Goal: Browse casually

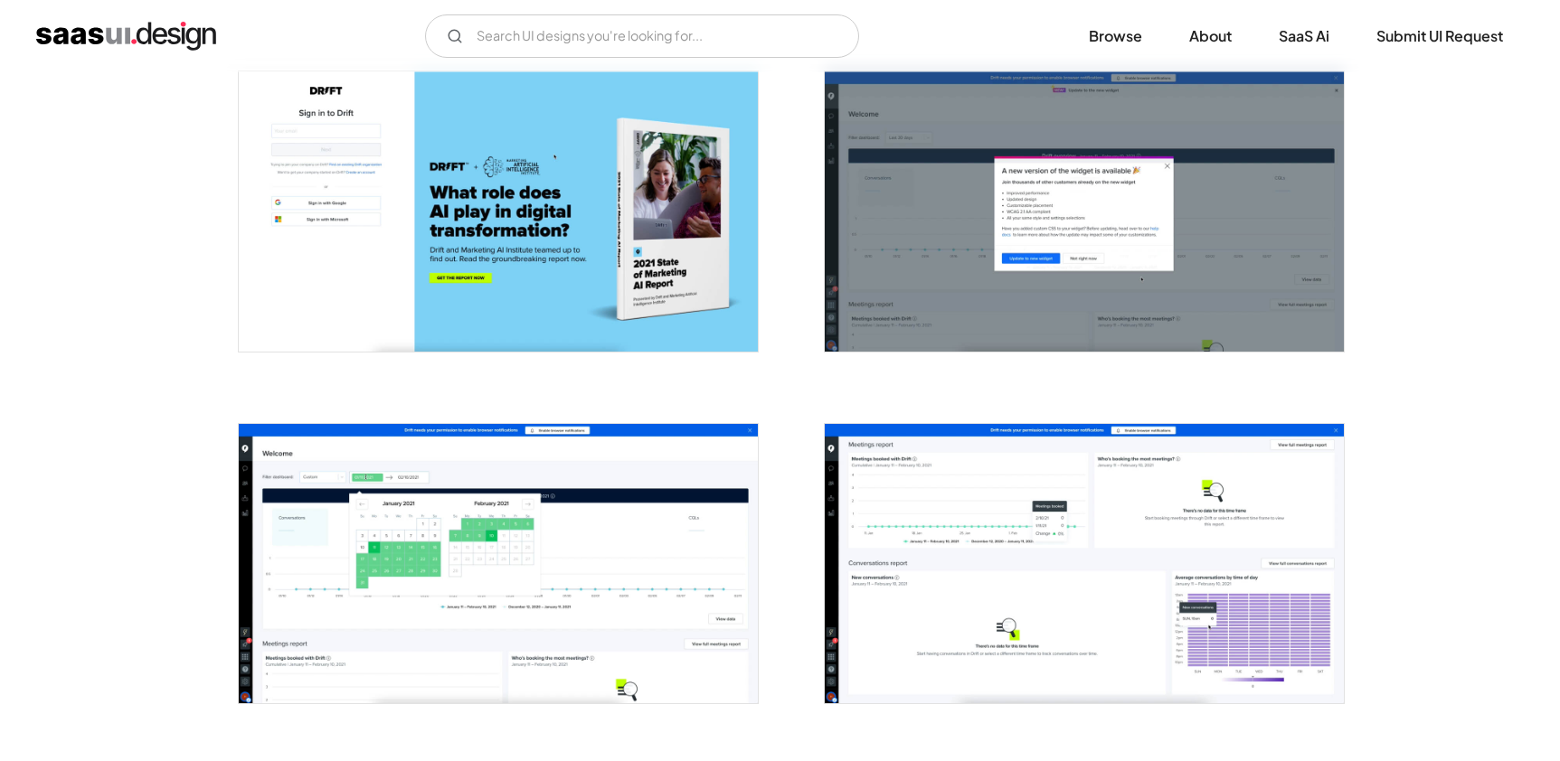
scroll to position [689, 0]
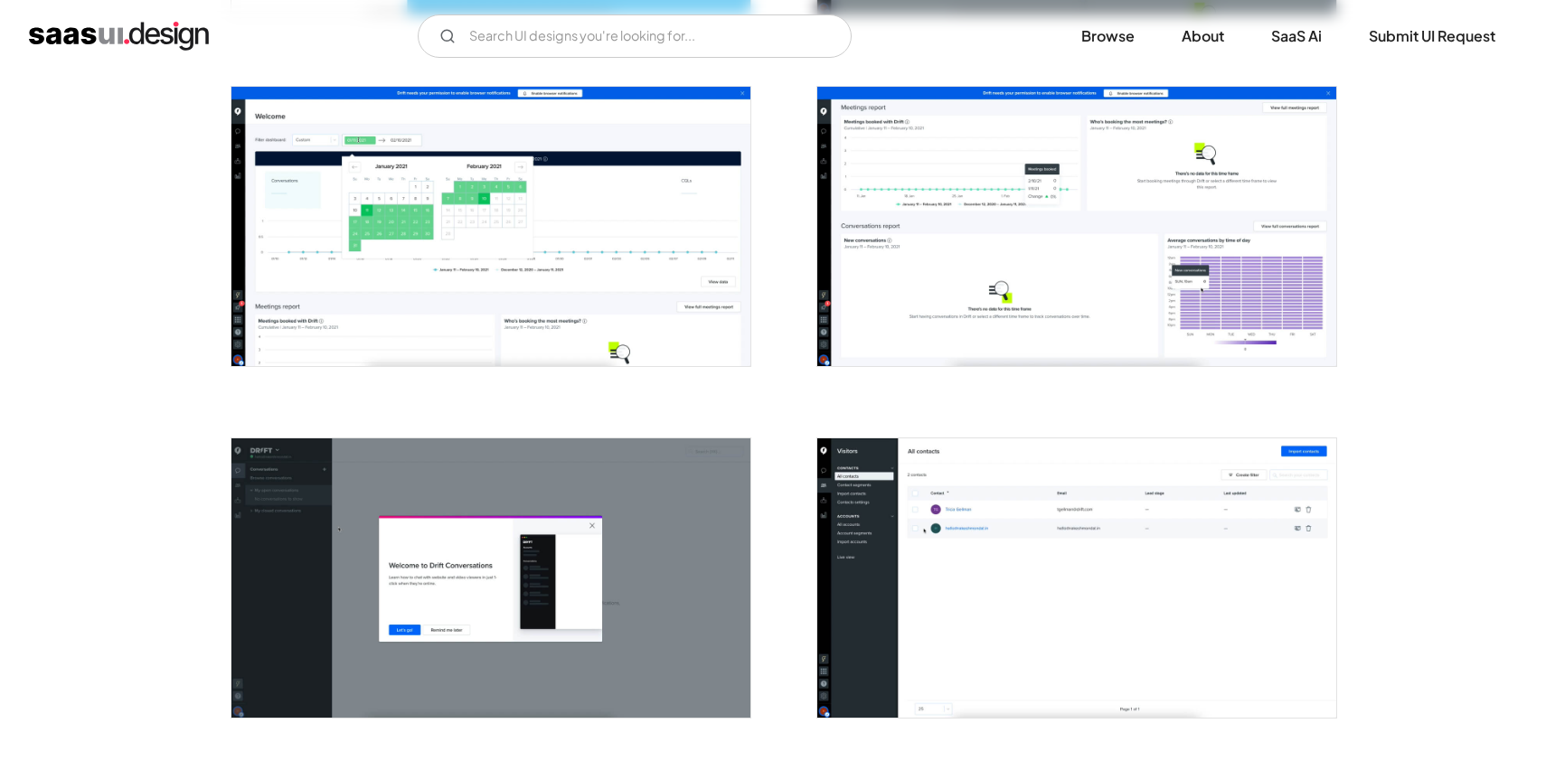
click at [483, 307] on img "open lightbox" at bounding box center [490, 226] width 519 height 279
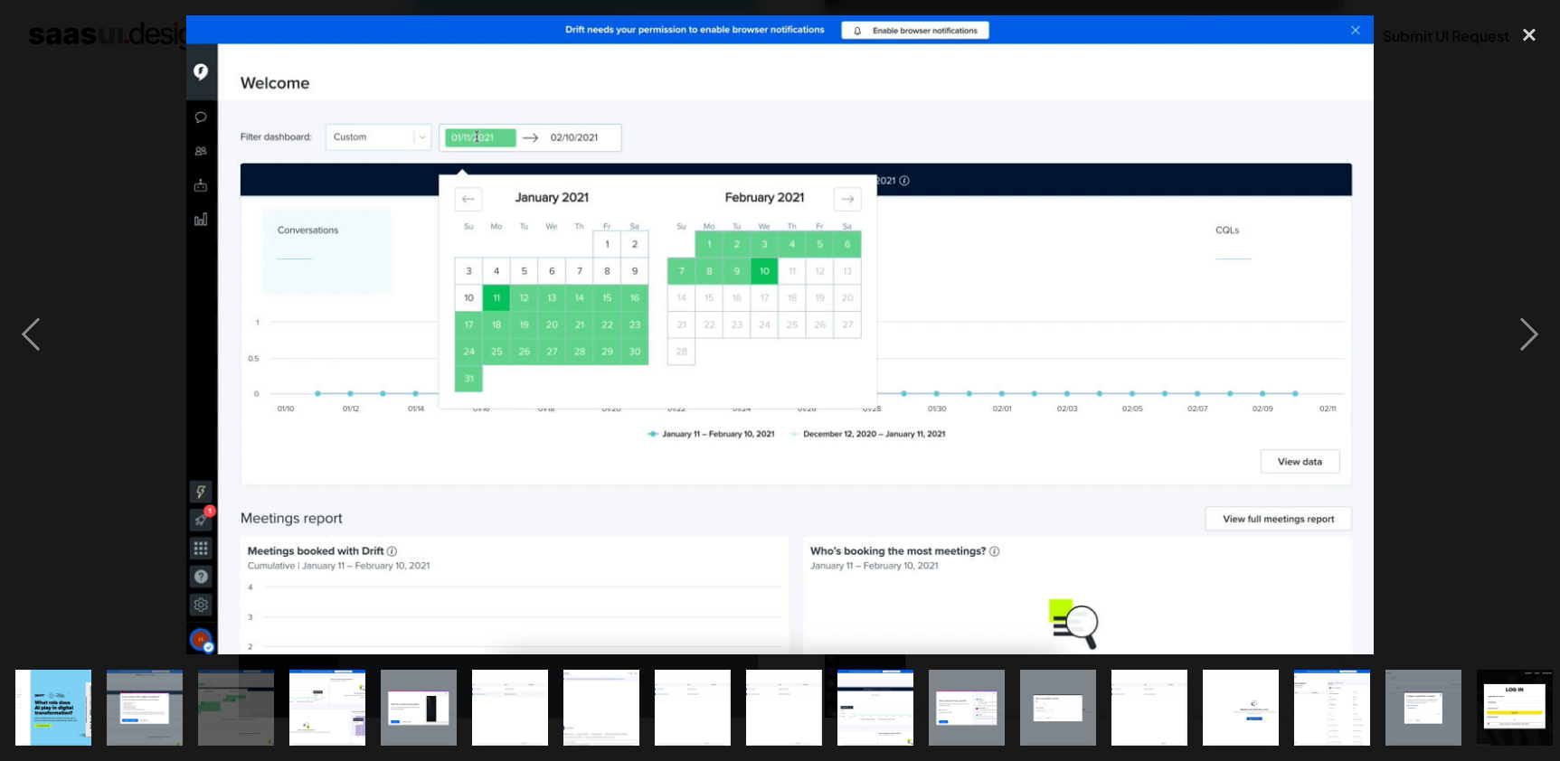
click at [1476, 339] on div at bounding box center [780, 334] width 1560 height 639
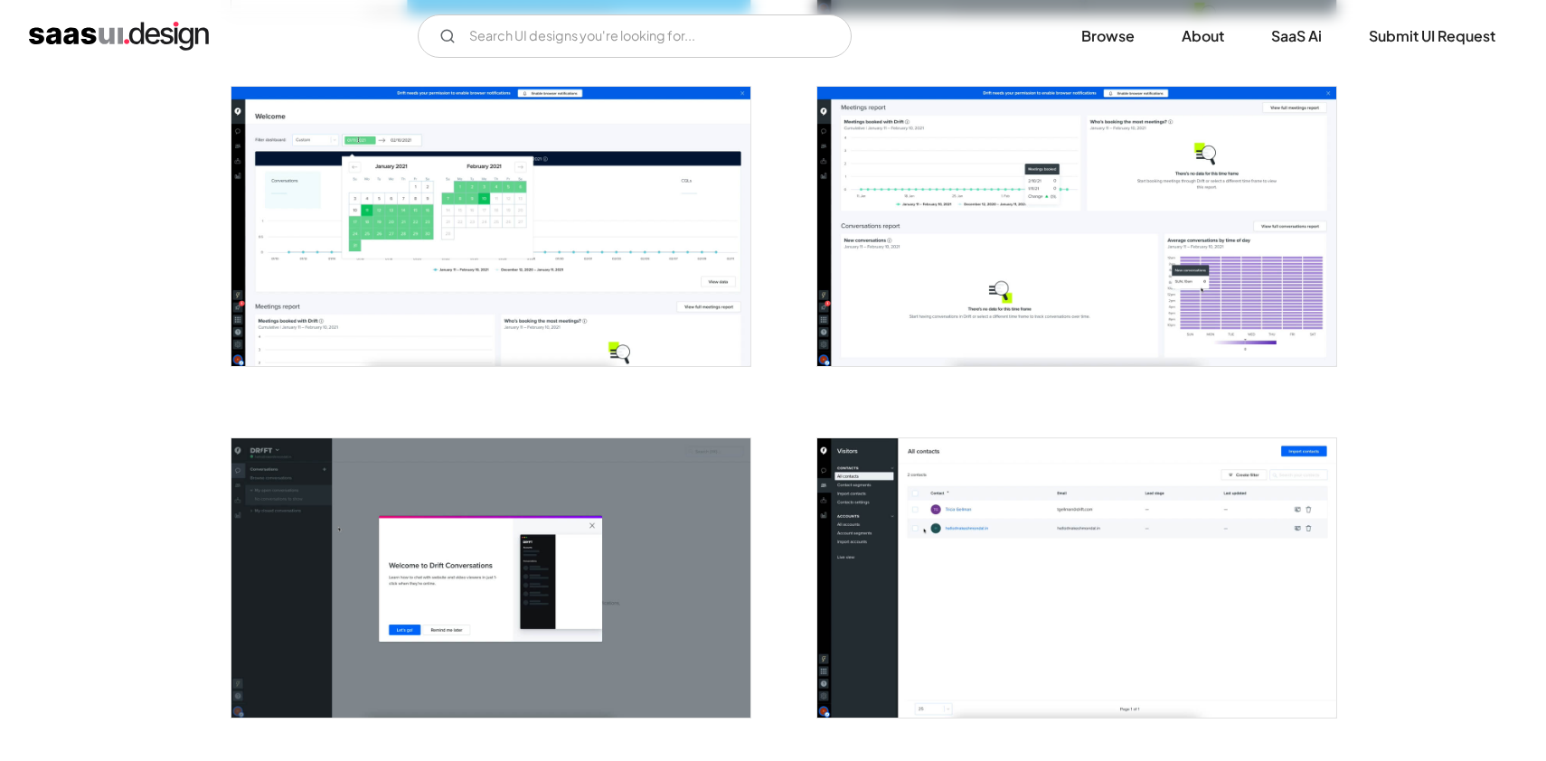
click at [1063, 561] on img "open lightbox" at bounding box center [1076, 577] width 519 height 279
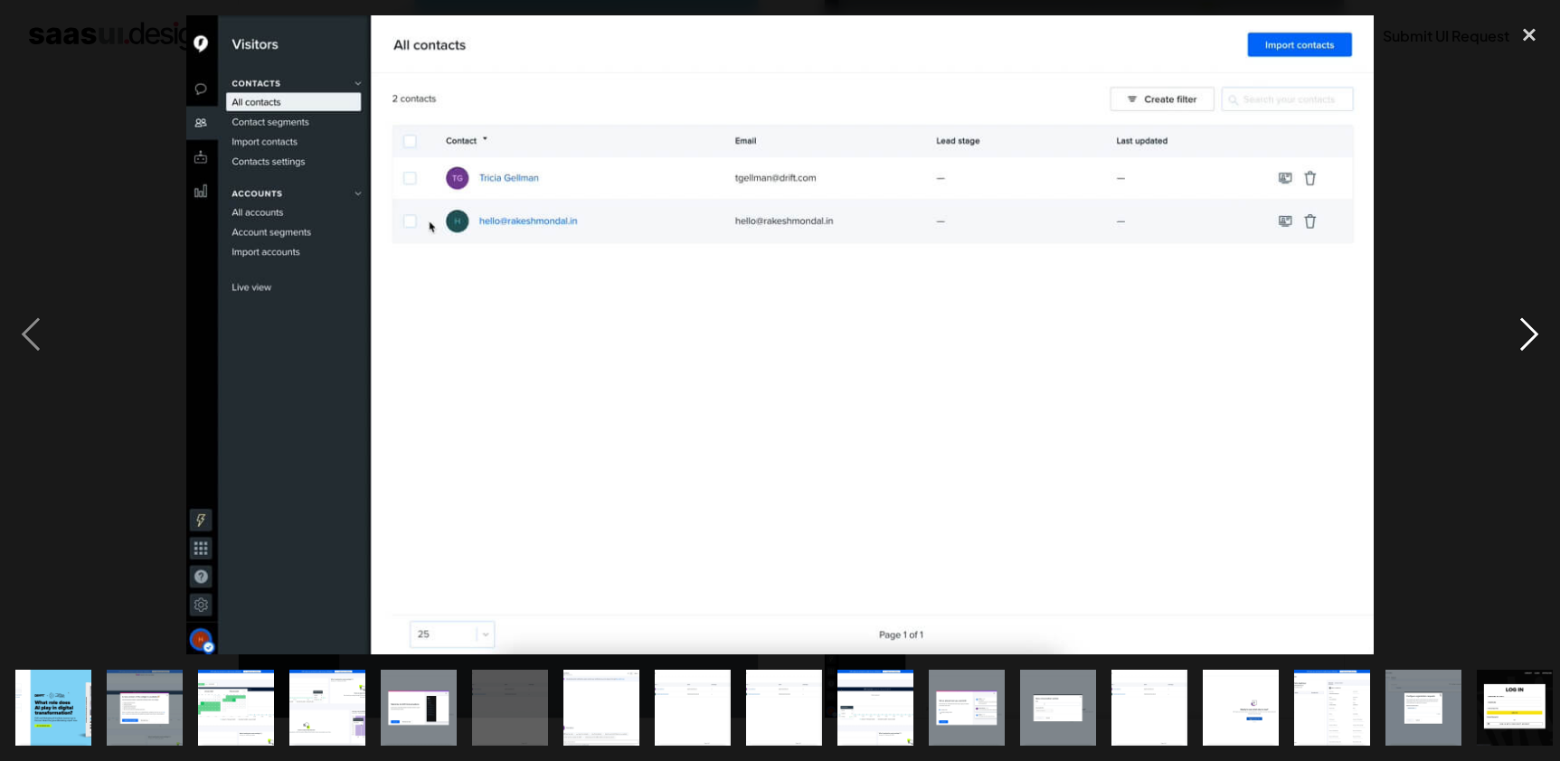
click at [1522, 339] on div "next image" at bounding box center [1528, 334] width 61 height 639
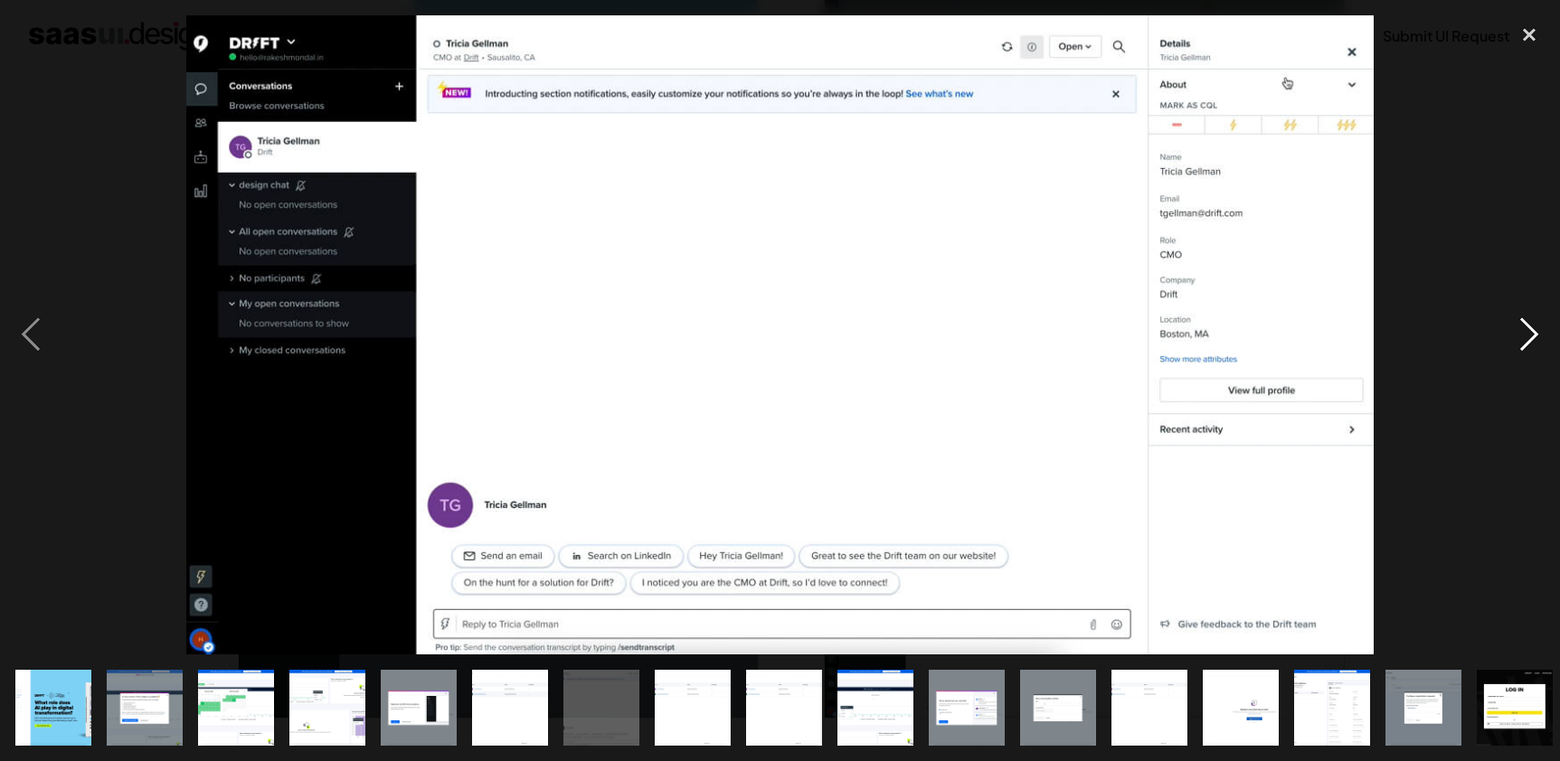
click at [1522, 339] on div "next image" at bounding box center [1528, 334] width 61 height 639
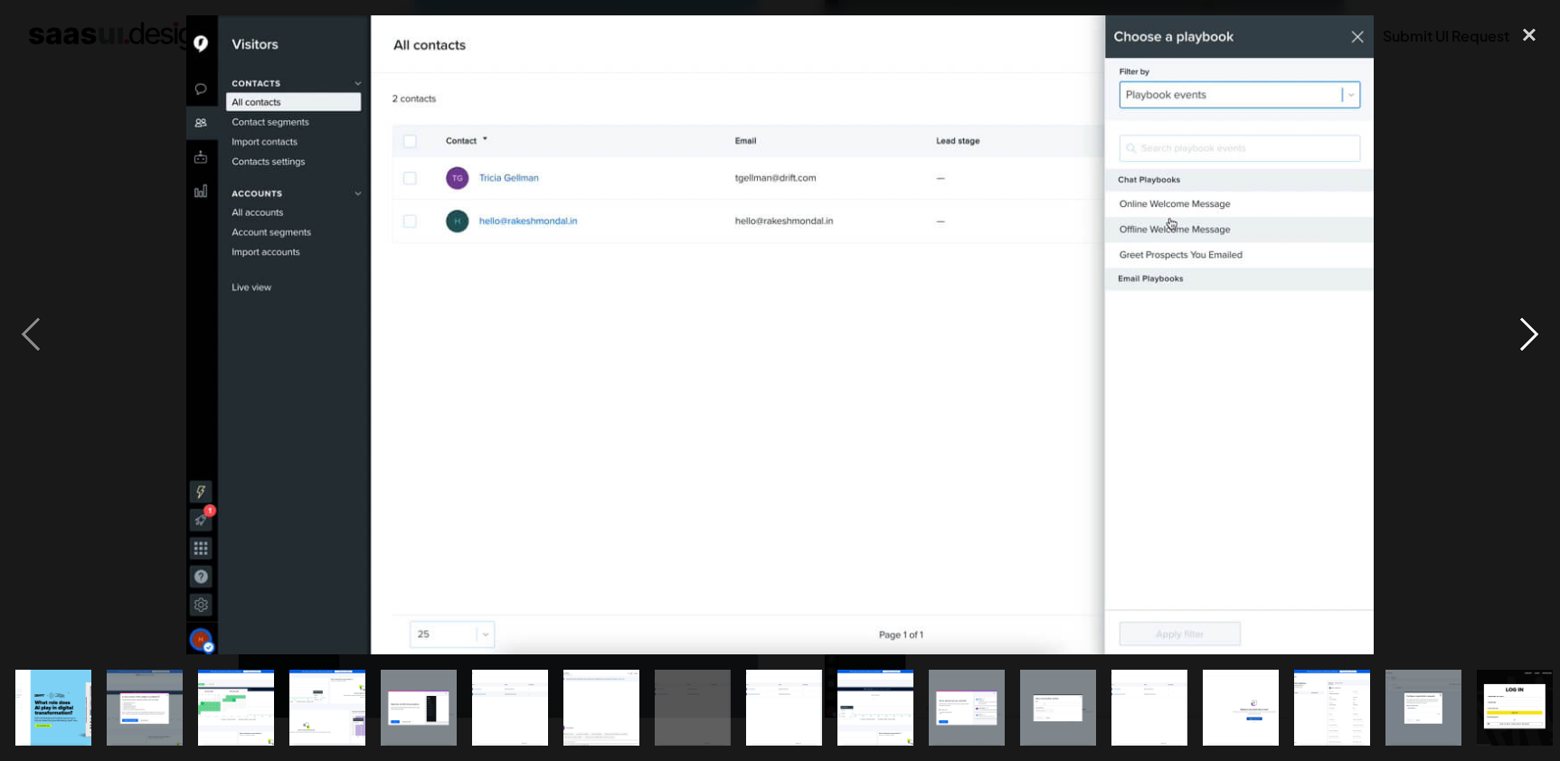
click at [1522, 339] on div "next image" at bounding box center [1528, 334] width 61 height 639
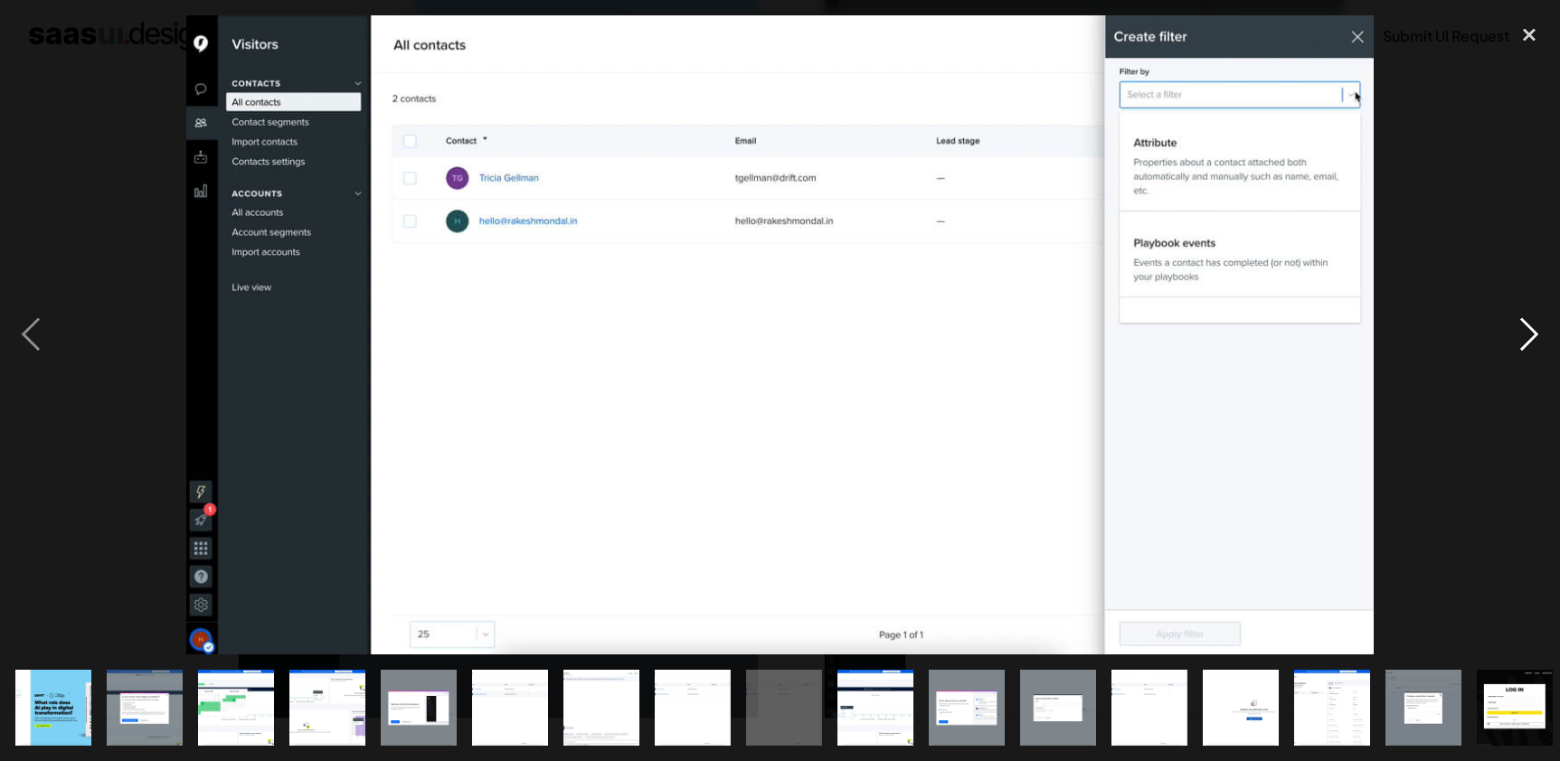
click at [1522, 339] on div "next image" at bounding box center [1528, 334] width 61 height 639
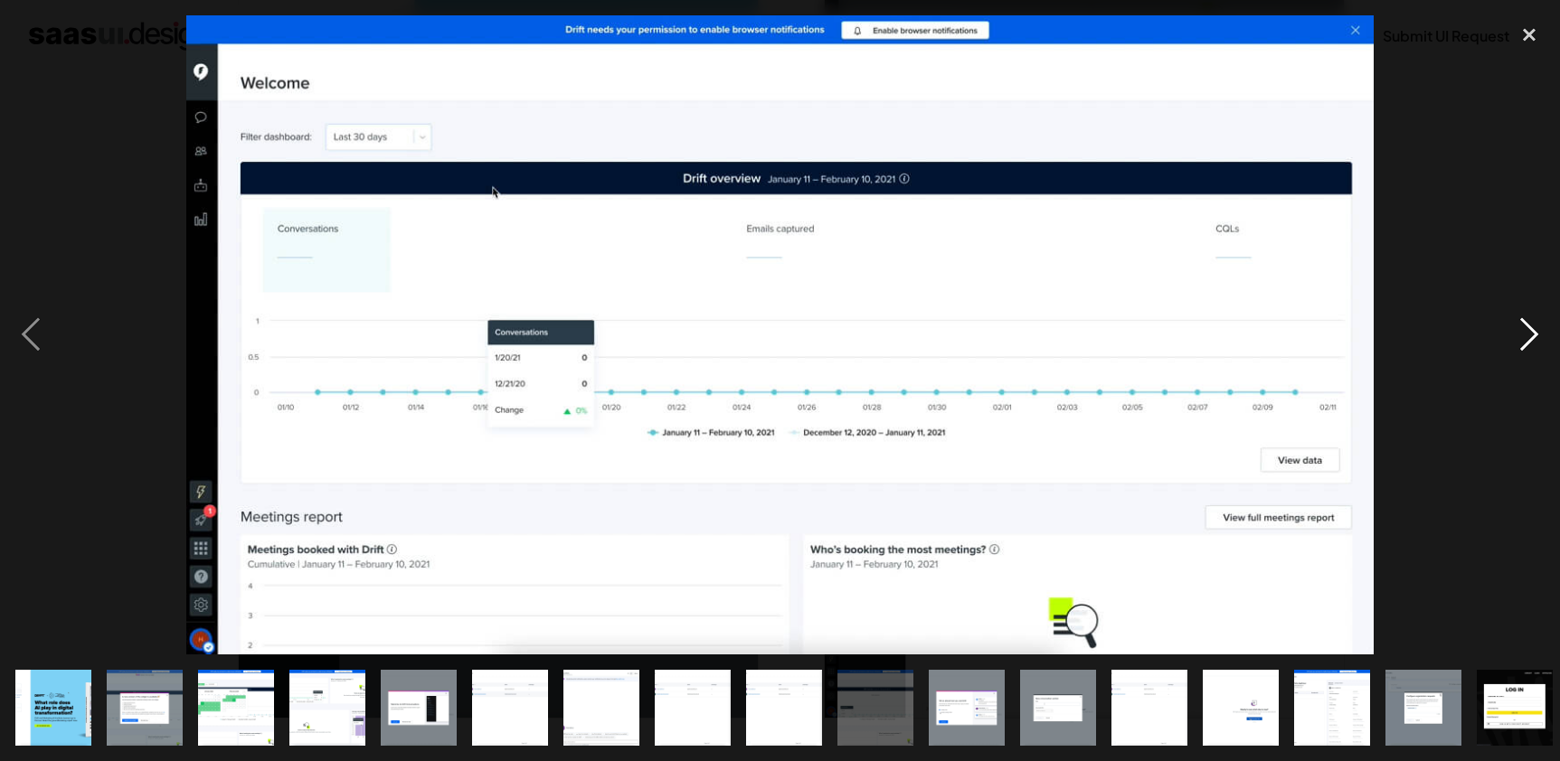
click at [1522, 339] on div "next image" at bounding box center [1528, 334] width 61 height 639
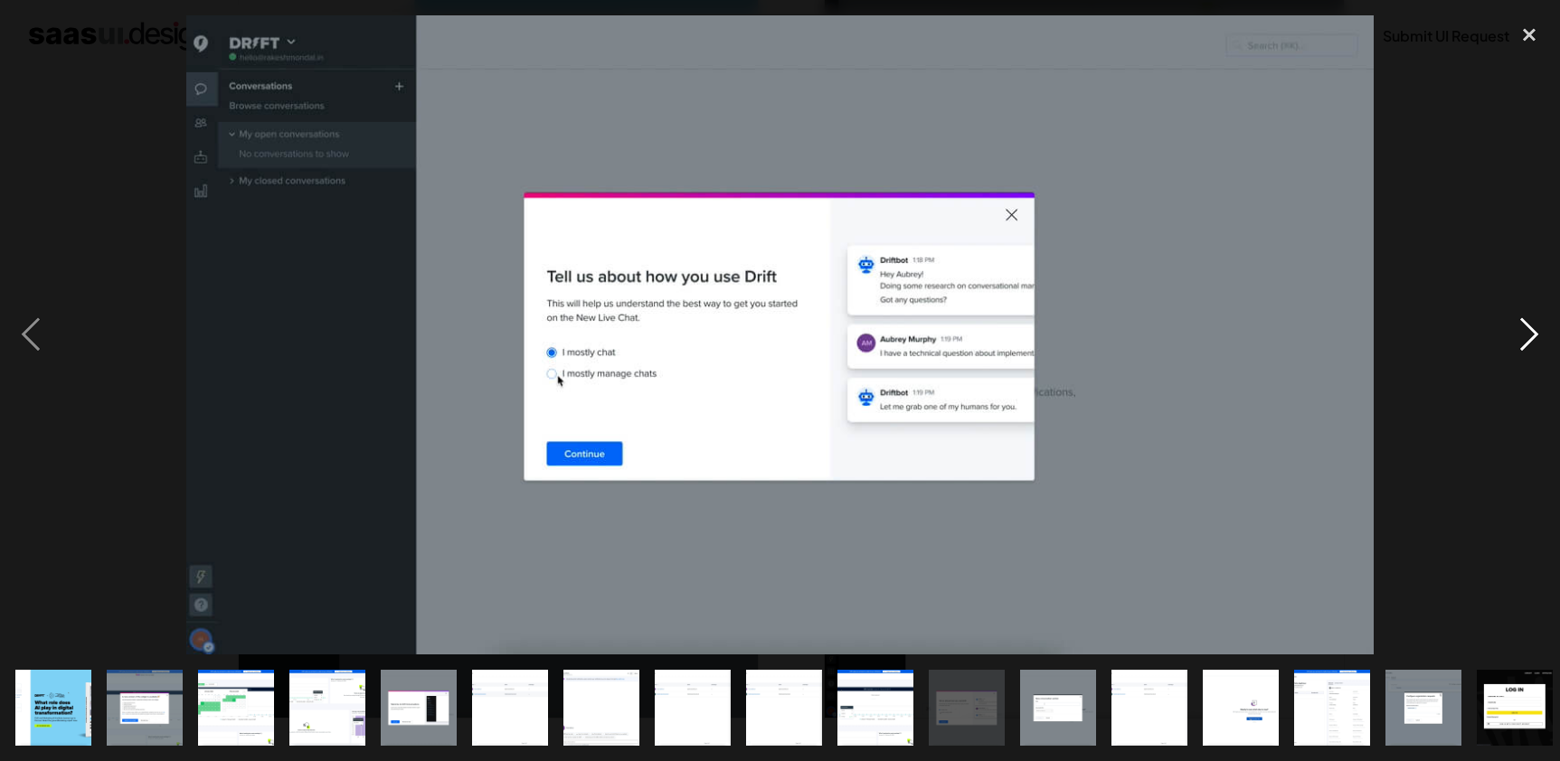
click at [1522, 339] on div "next image" at bounding box center [1528, 334] width 61 height 639
